Goal: Transaction & Acquisition: Purchase product/service

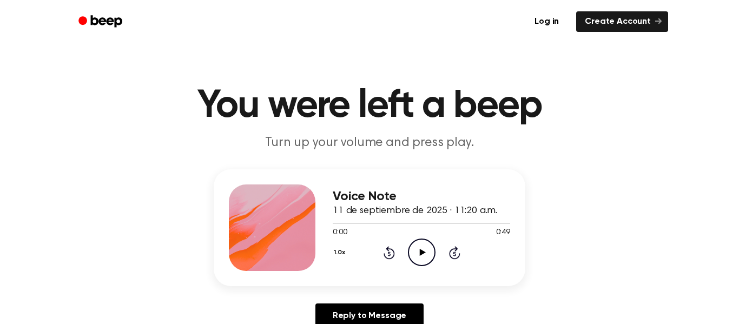
click at [425, 254] on icon "Play Audio" at bounding box center [422, 252] width 28 height 28
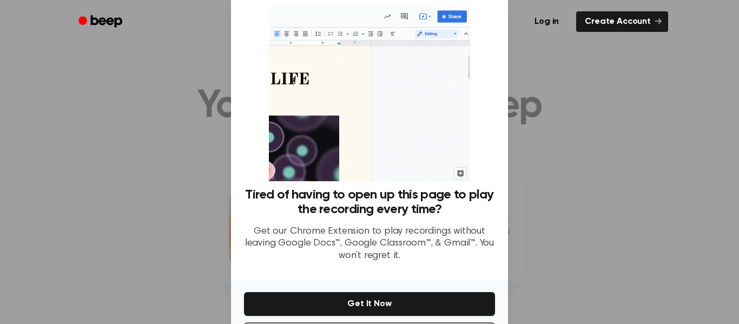
scroll to position [31, 0]
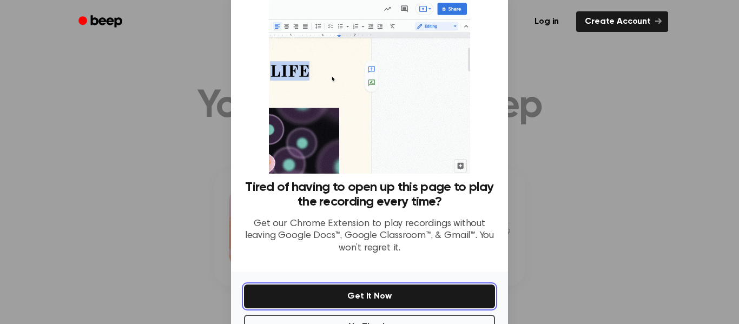
click at [354, 301] on button "Get It Now" at bounding box center [369, 296] width 251 height 24
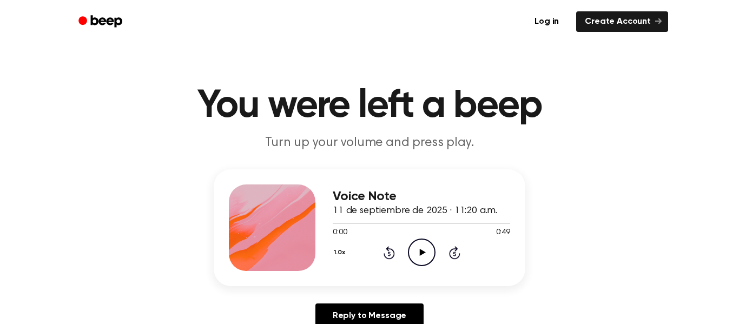
click at [420, 249] on icon at bounding box center [422, 252] width 6 height 7
drag, startPoint x: 449, startPoint y: 223, endPoint x: 406, endPoint y: 228, distance: 44.1
click at [406, 228] on div "0:34 0:49 Your browser does not support the [object Object] element." at bounding box center [421, 228] width 177 height 20
click at [420, 249] on icon "Play Audio" at bounding box center [422, 252] width 28 height 28
click at [419, 250] on icon "Play Audio" at bounding box center [422, 252] width 28 height 28
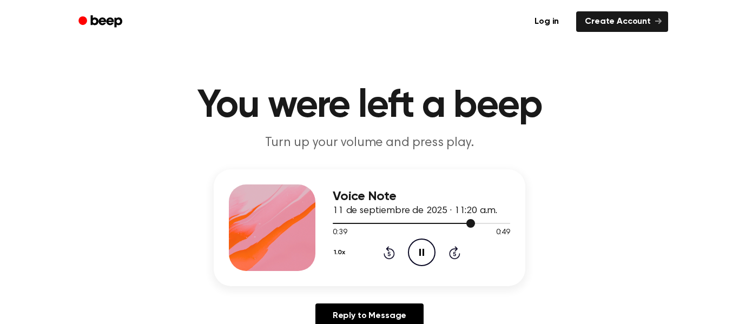
drag, startPoint x: 469, startPoint y: 222, endPoint x: 406, endPoint y: 227, distance: 63.4
click at [406, 227] on div at bounding box center [421, 222] width 177 height 9
